Goal: Task Accomplishment & Management: Manage account settings

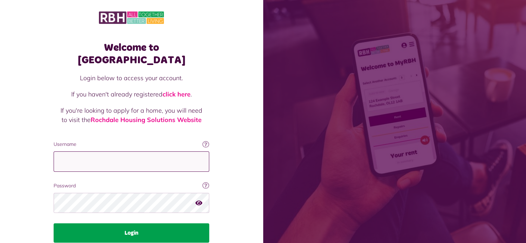
type input "**********"
click at [128, 223] on button "Login" at bounding box center [131, 232] width 155 height 19
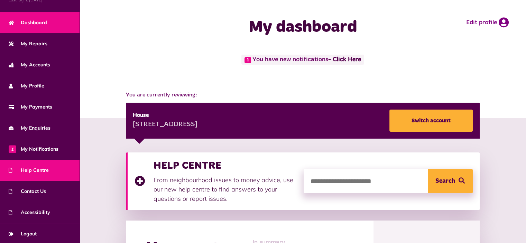
scroll to position [36, 0]
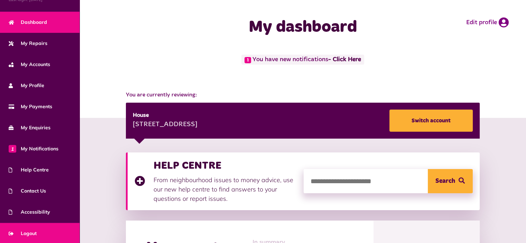
click at [28, 233] on span "Logout" at bounding box center [23, 233] width 28 height 7
